Goal: Task Accomplishment & Management: Manage account settings

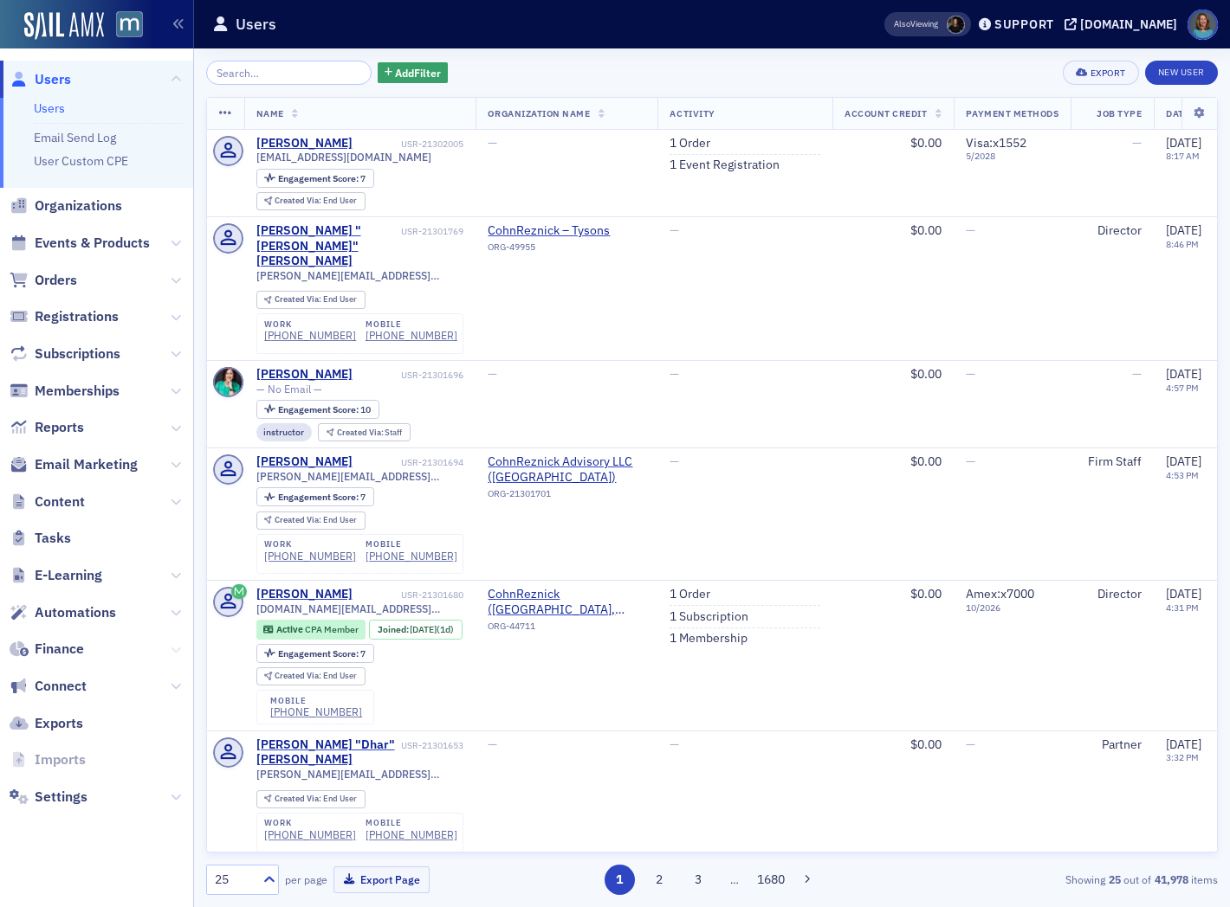
click at [171, 650] on icon at bounding box center [176, 650] width 10 height 10
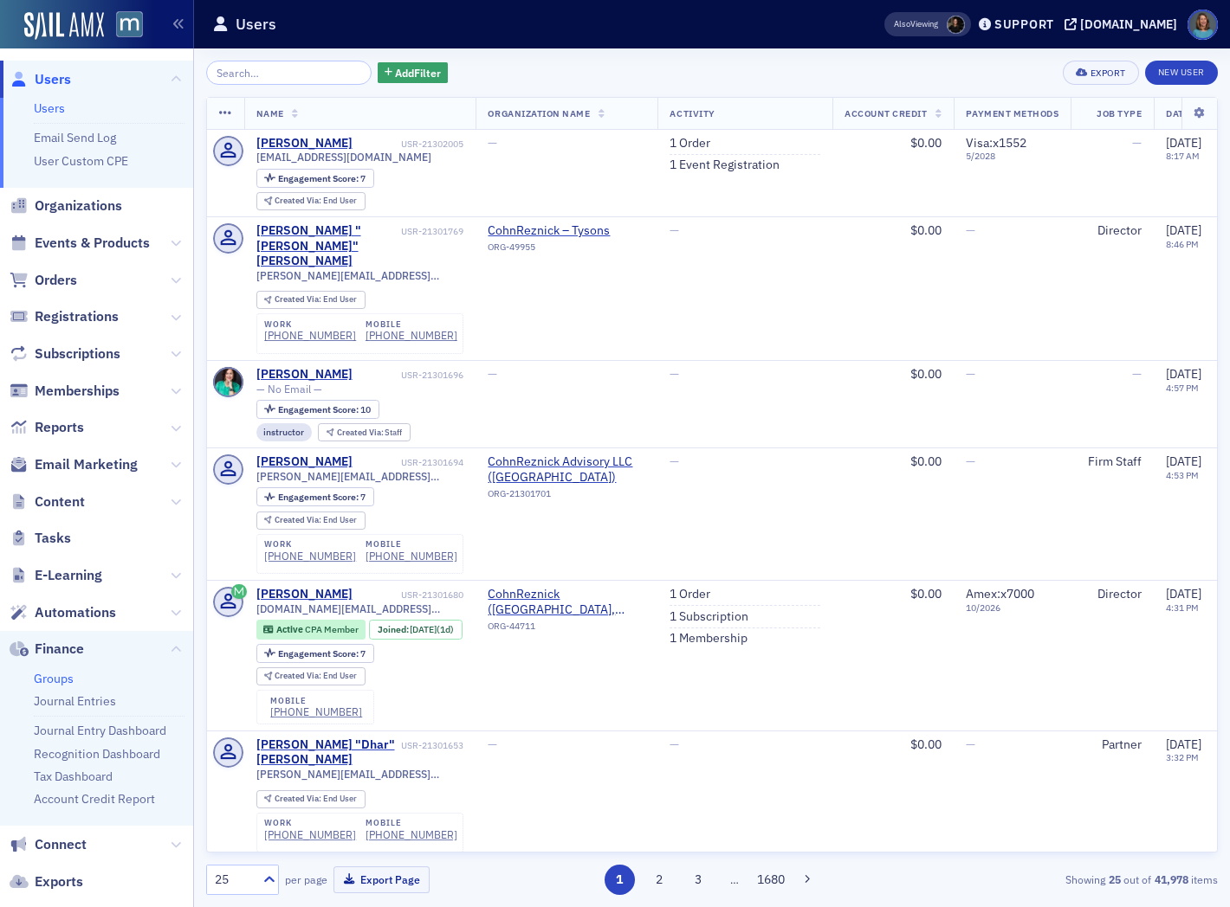
click at [64, 679] on link "Groups" at bounding box center [54, 679] width 40 height 16
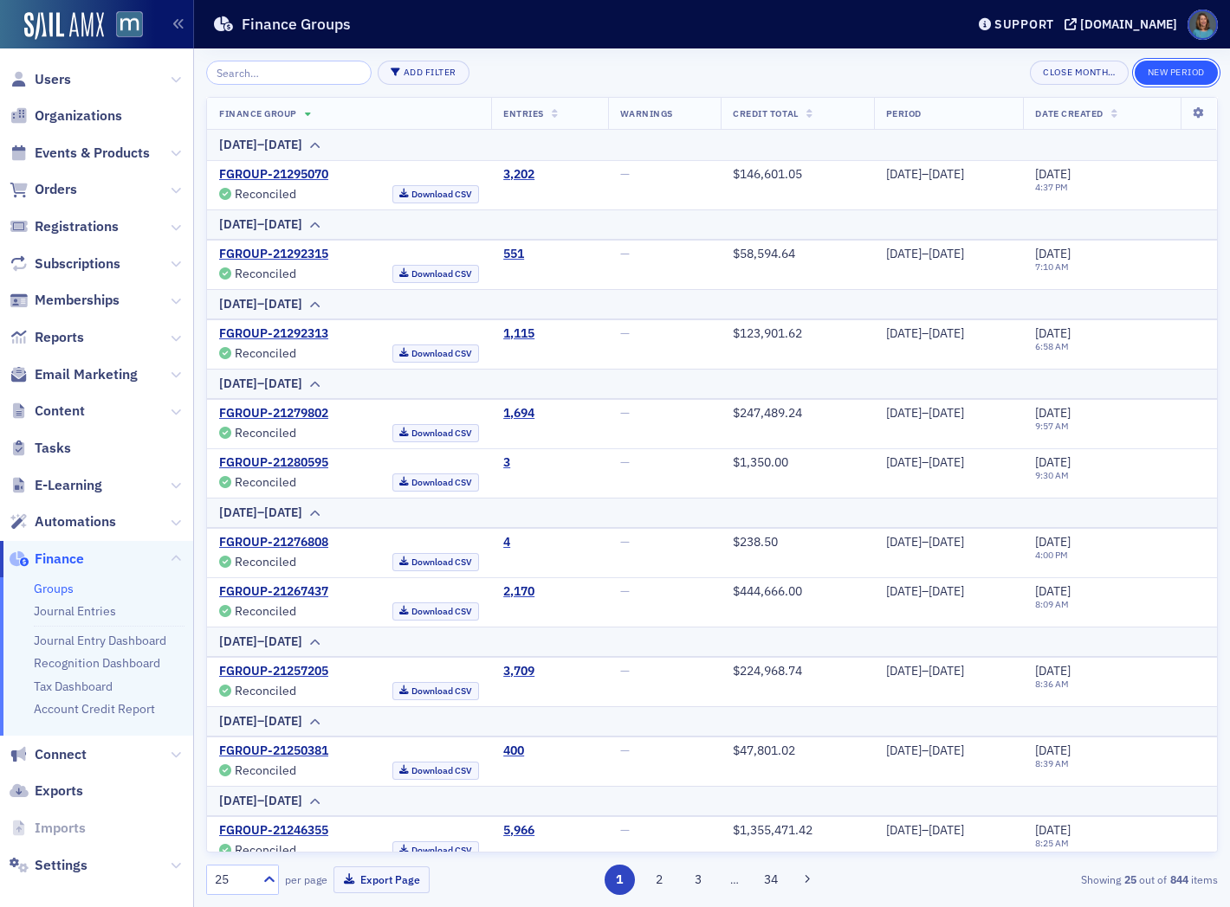
click at [1188, 72] on button "New Period" at bounding box center [1175, 73] width 83 height 24
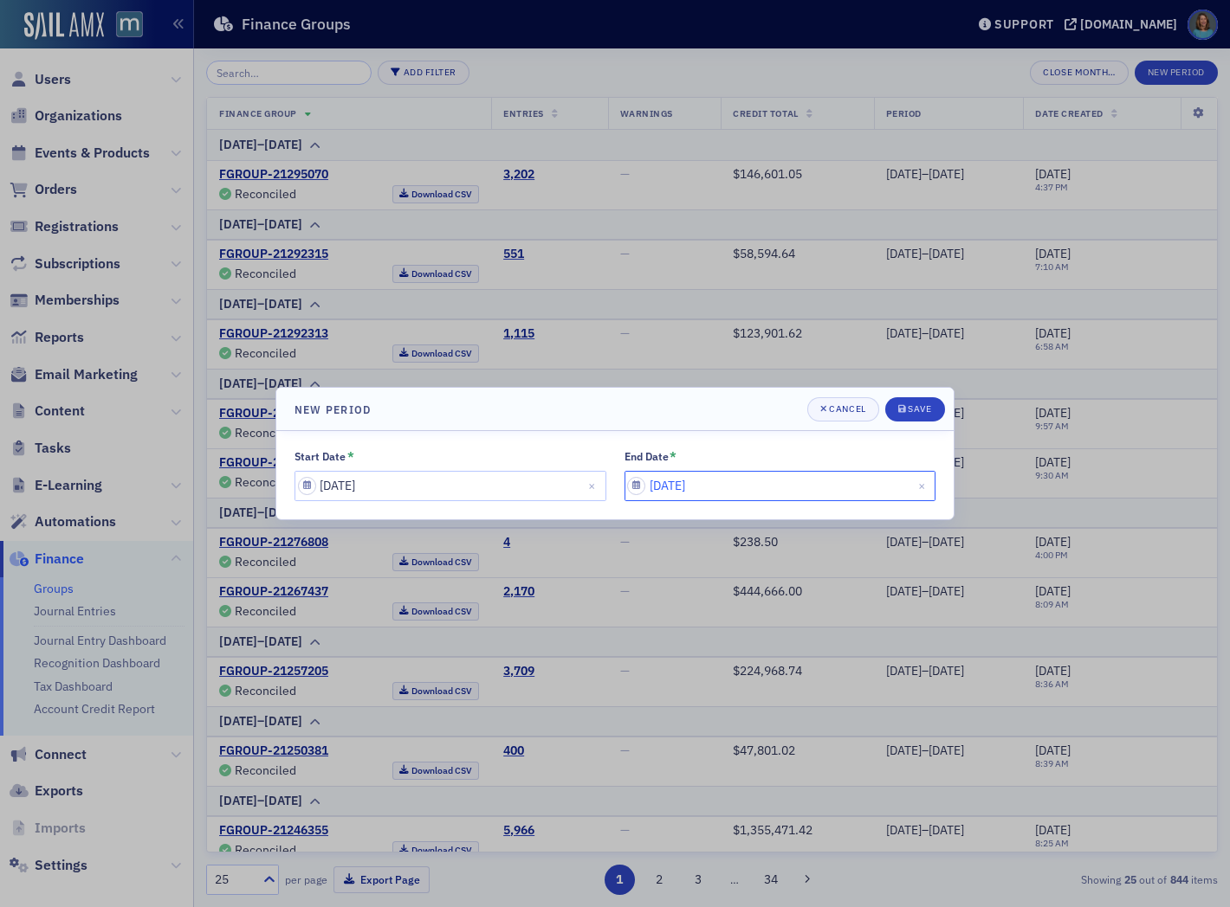
click at [733, 488] on input "[DATE]" at bounding box center [780, 486] width 312 height 30
select select "8"
select select "2025"
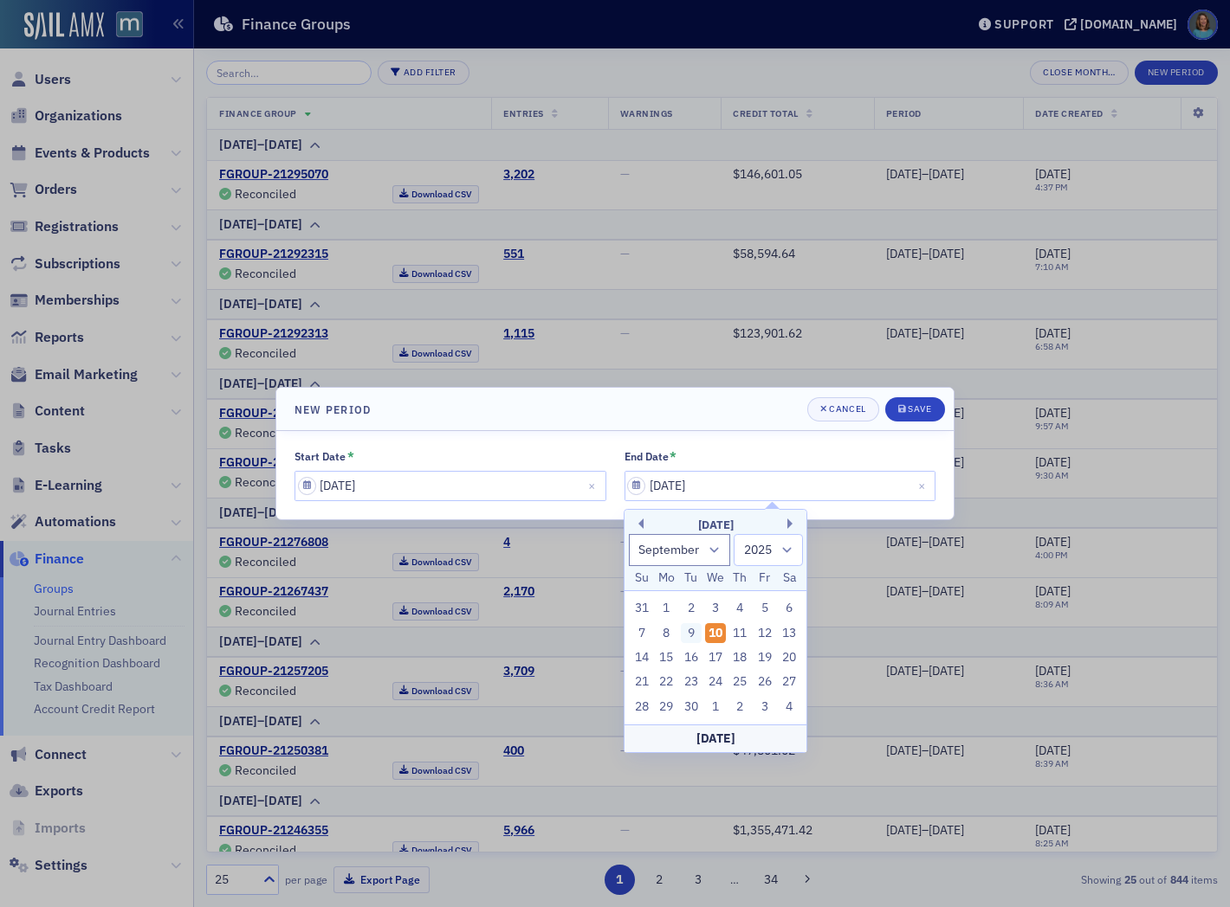
click at [696, 634] on div "9" at bounding box center [691, 633] width 21 height 21
type input "[DATE]"
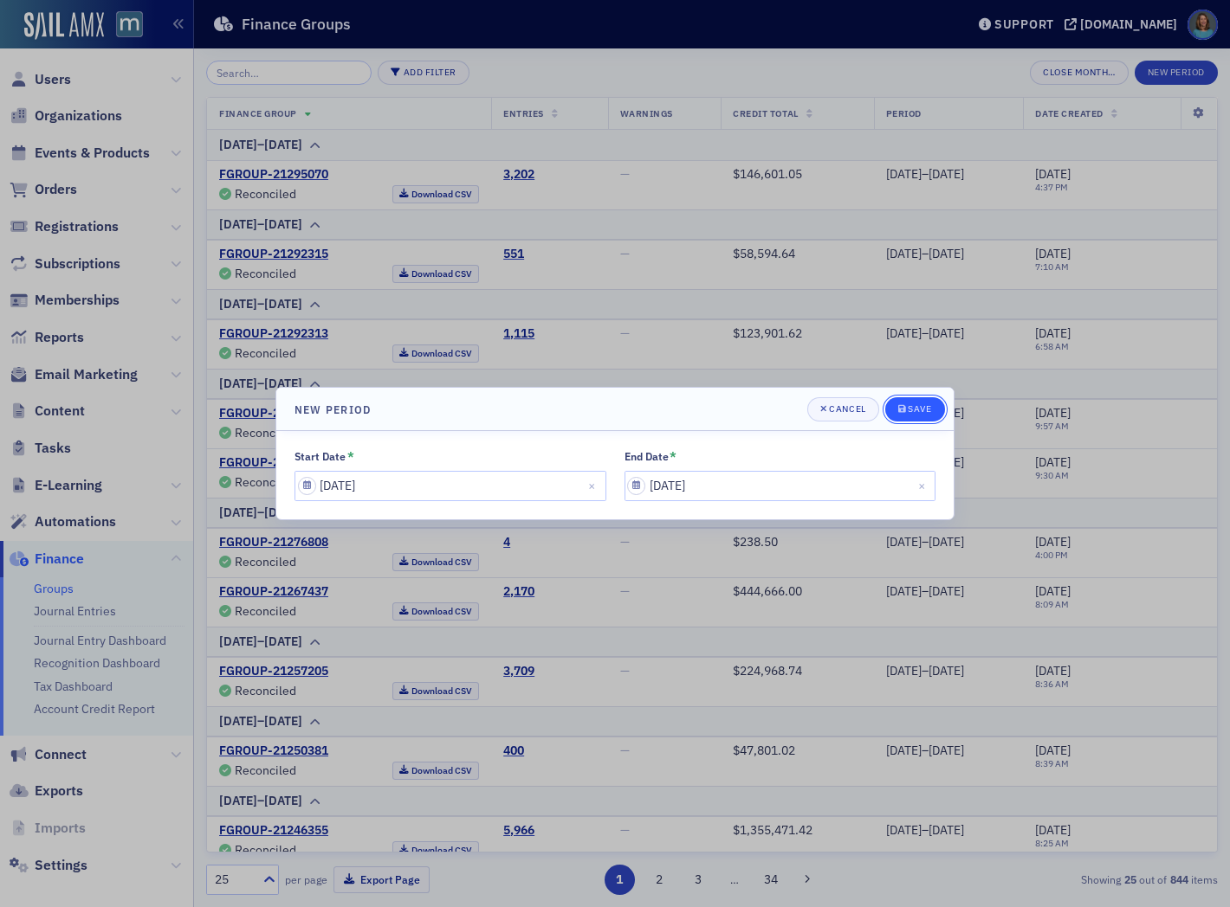
click at [929, 408] on div "Save" at bounding box center [918, 409] width 23 height 10
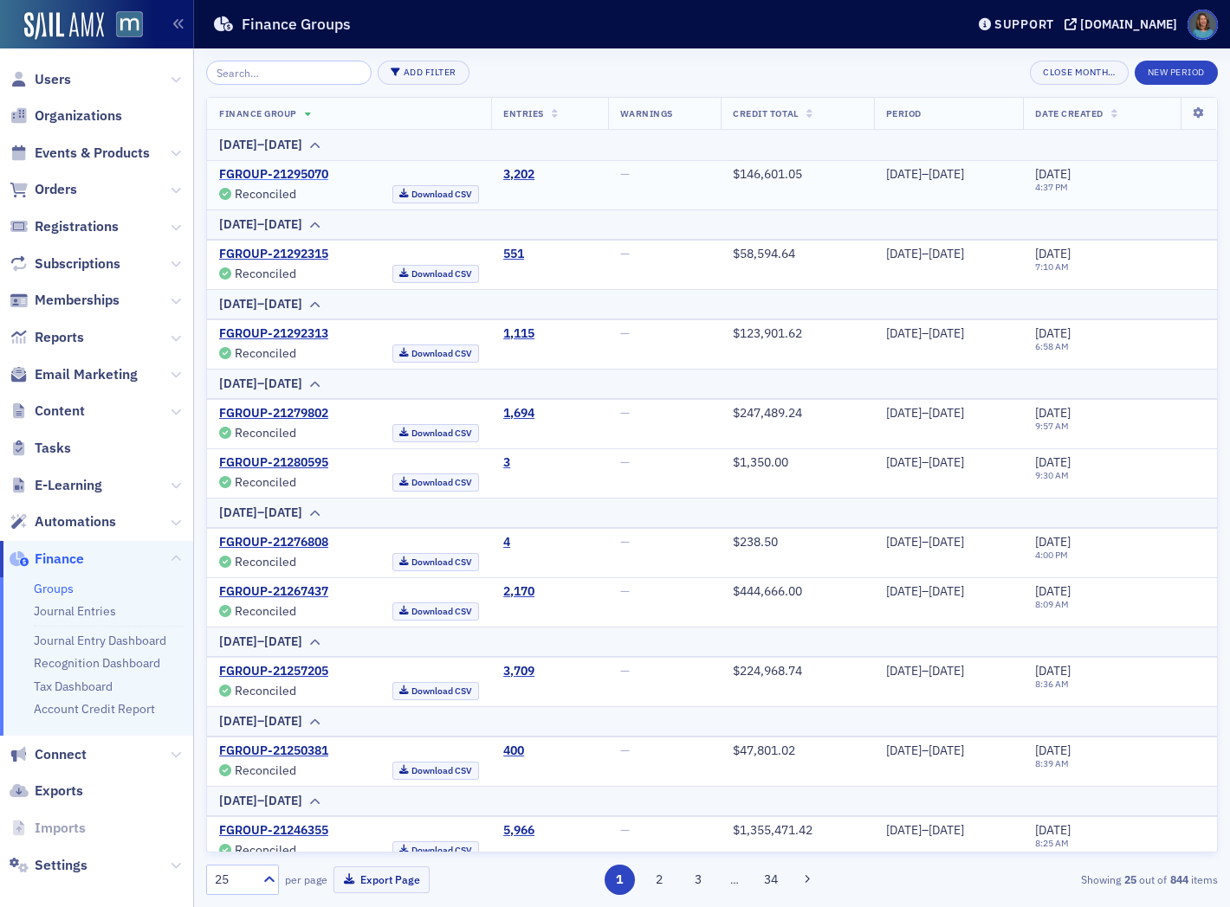
click at [265, 175] on link "FGROUP-21295070" at bounding box center [273, 175] width 109 height 16
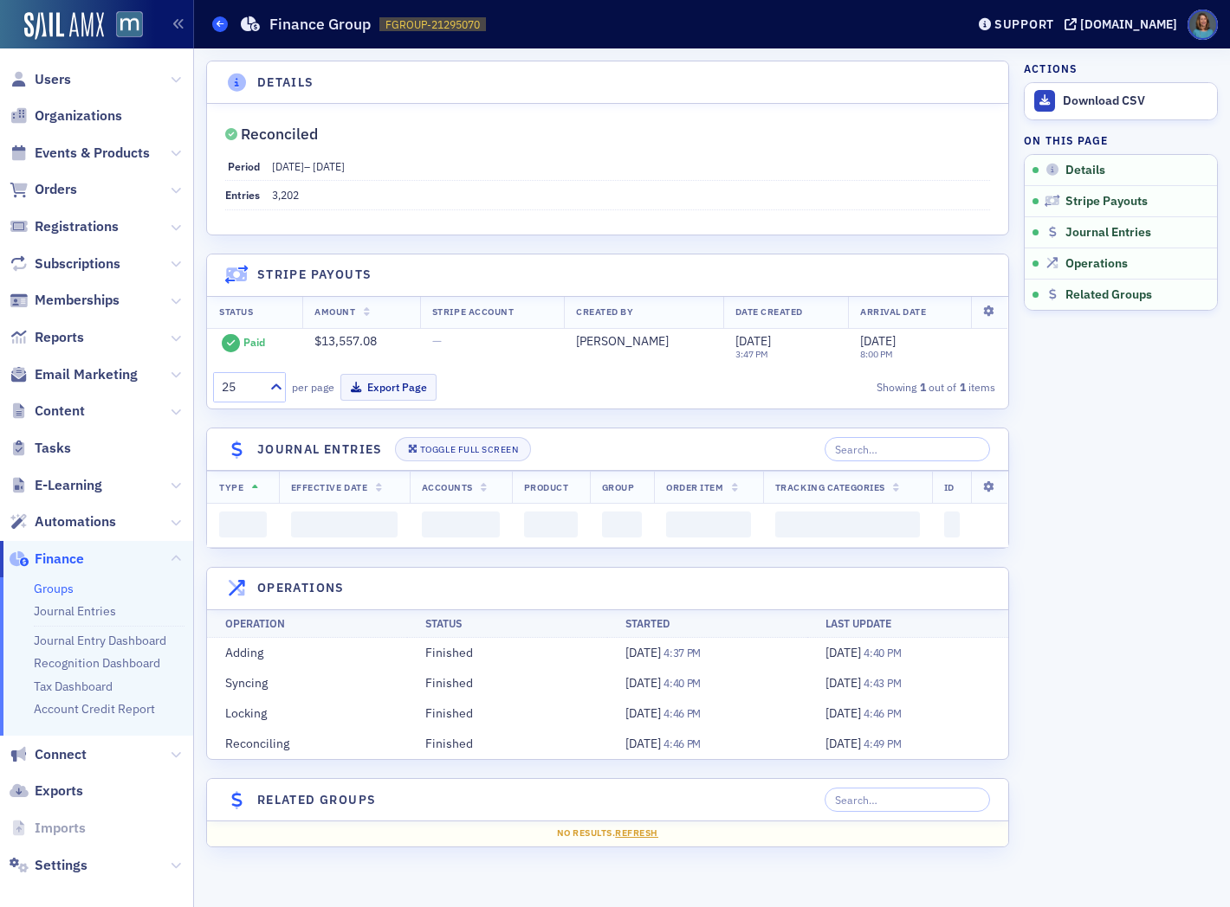
click at [222, 23] on icon at bounding box center [219, 24] width 7 height 8
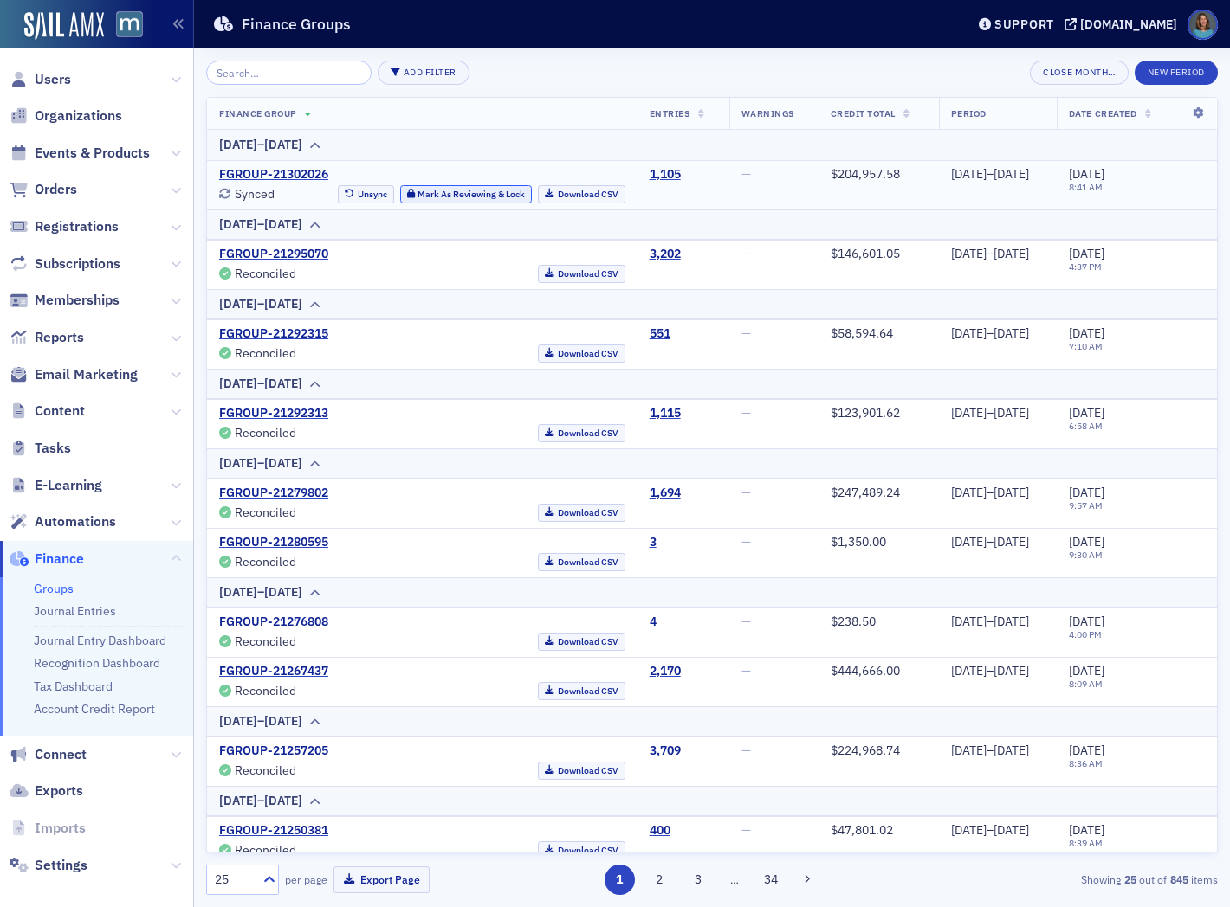
click at [400, 194] on button "Mark As Reviewing & Lock" at bounding box center [466, 194] width 132 height 18
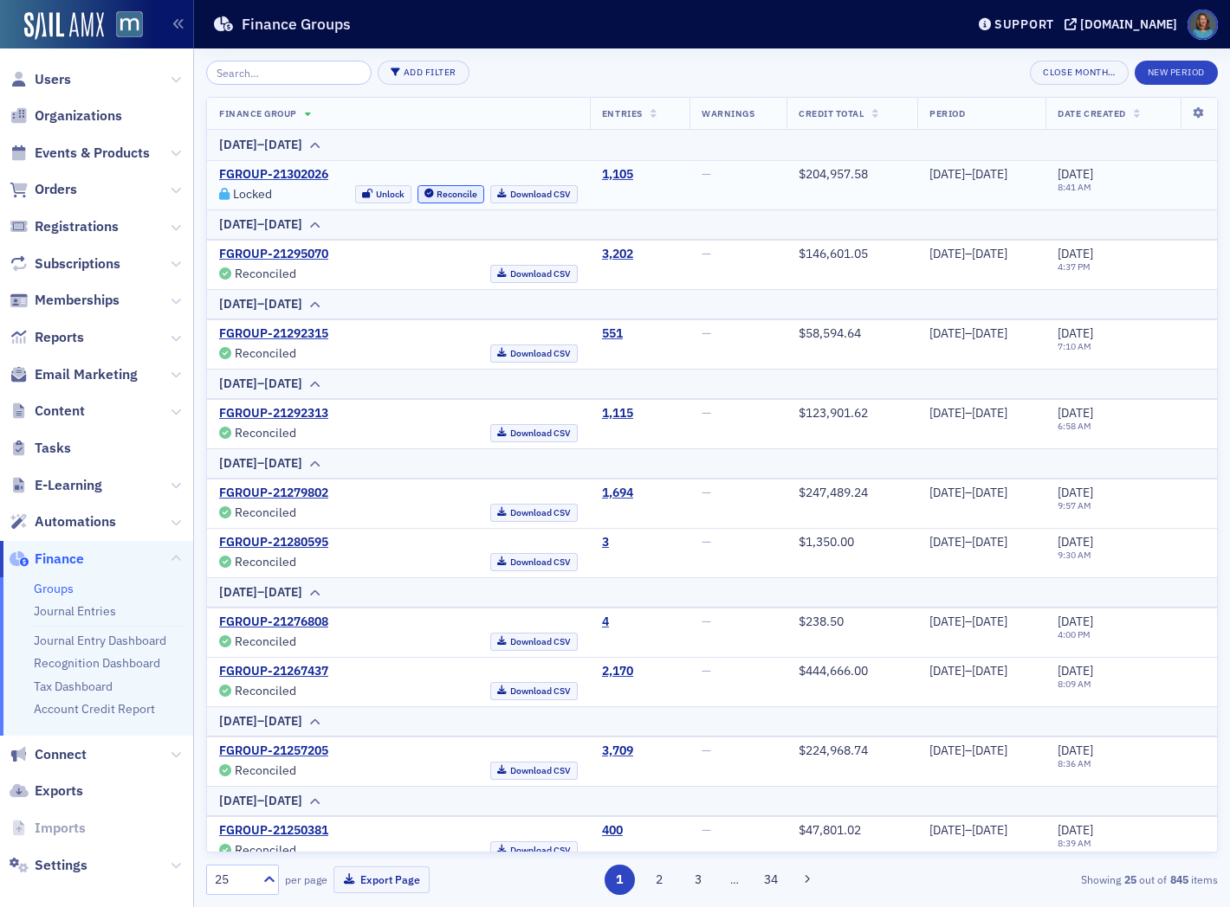
click at [422, 193] on button "Reconcile" at bounding box center [451, 194] width 68 height 18
